Goal: Task Accomplishment & Management: Use online tool/utility

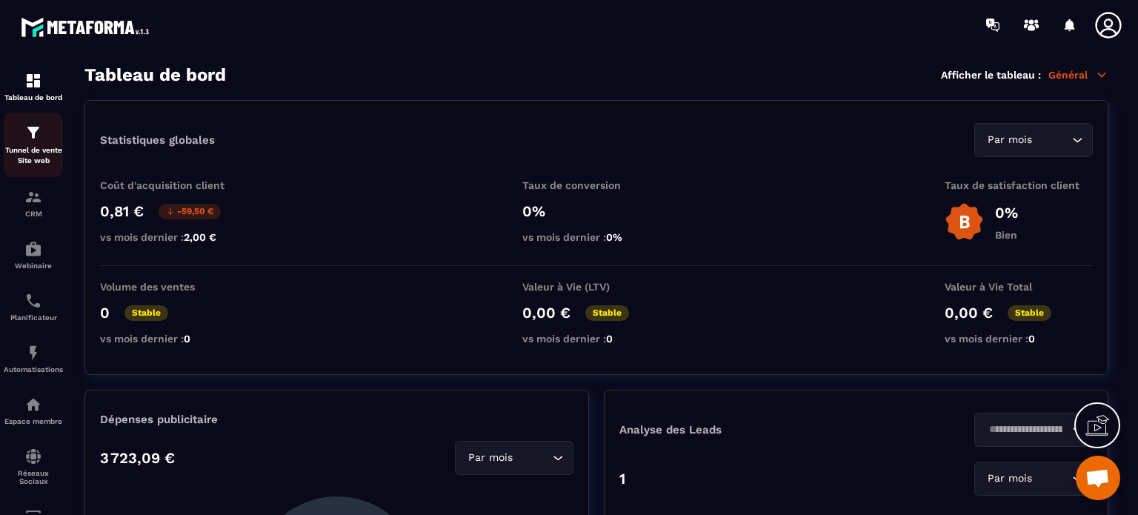
click at [50, 132] on div "Tunnel de vente Site web" at bounding box center [33, 145] width 59 height 42
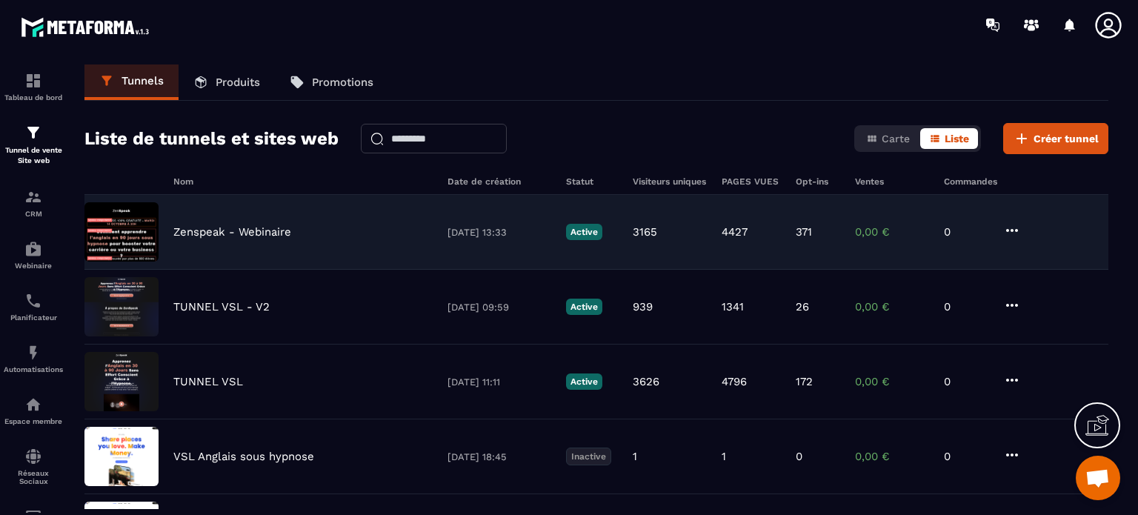
click at [238, 233] on p "Zenspeak - Webinaire" at bounding box center [232, 231] width 118 height 13
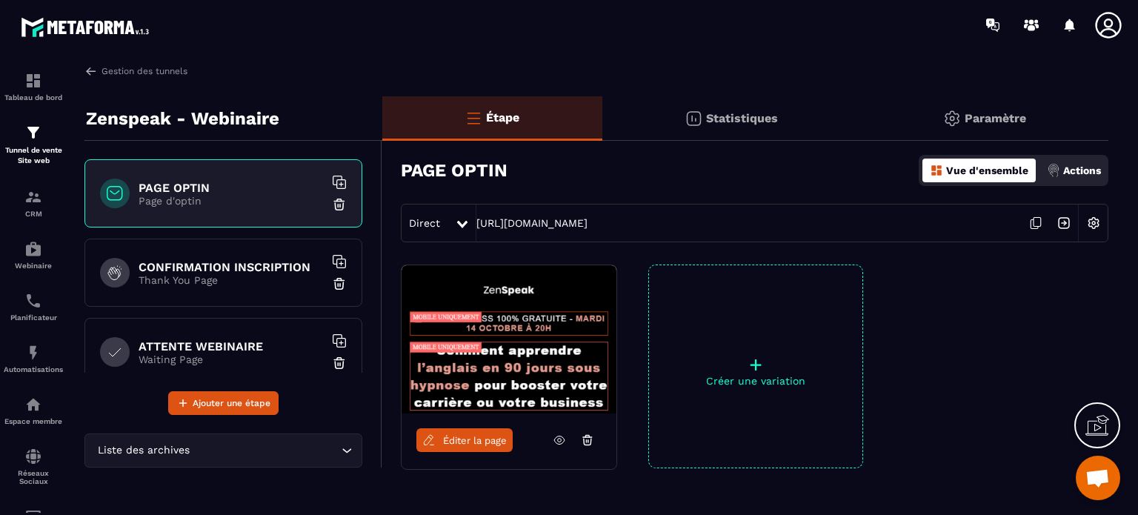
click at [240, 268] on h6 "CONFIRMATION INSCRIPTION" at bounding box center [231, 267] width 185 height 14
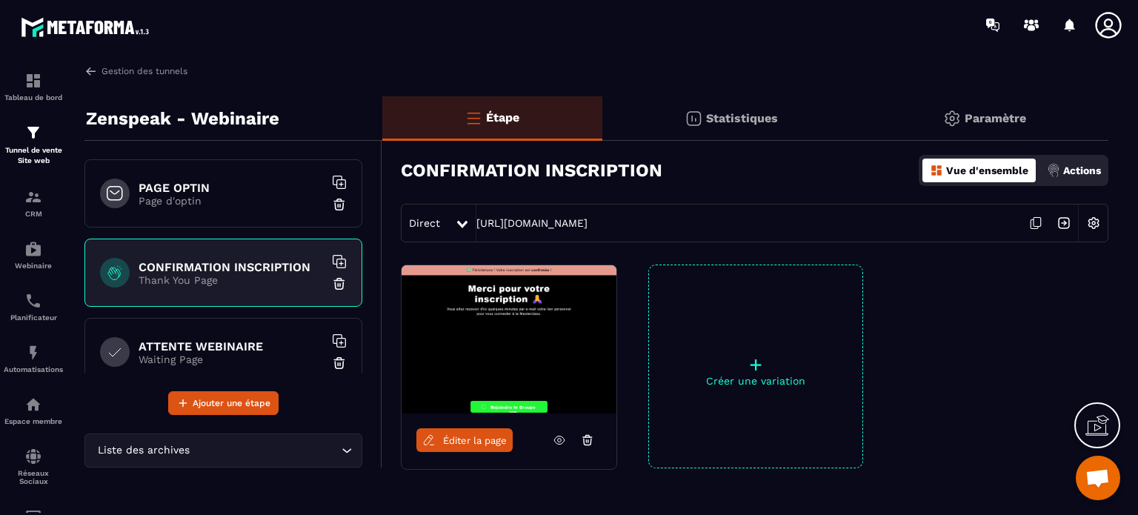
click at [490, 439] on span "Éditer la page" at bounding box center [475, 440] width 64 height 11
